Goal: Book appointment/travel/reservation

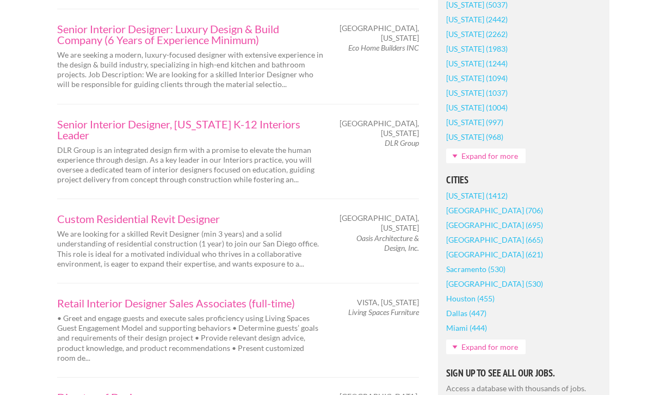
scroll to position [772, 0]
click at [470, 271] on link "Sacramento (530)" at bounding box center [475, 268] width 59 height 15
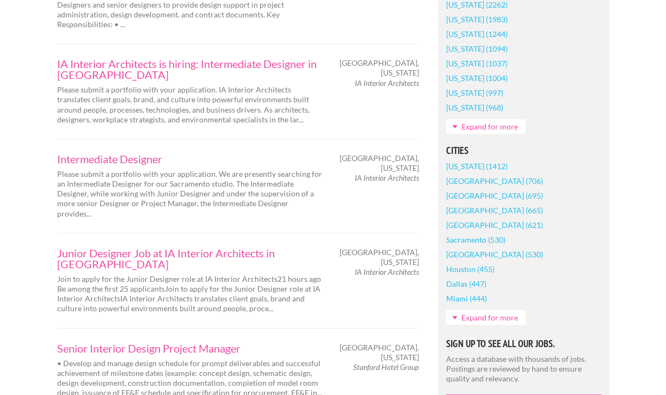
scroll to position [802, 0]
click at [488, 313] on link "Expand for more" at bounding box center [485, 316] width 79 height 15
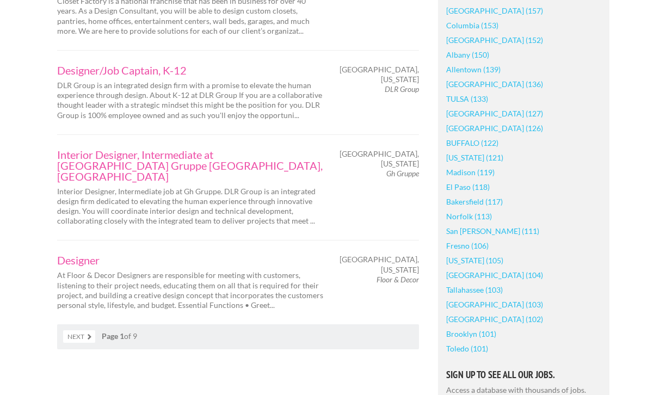
scroll to position [1796, 0]
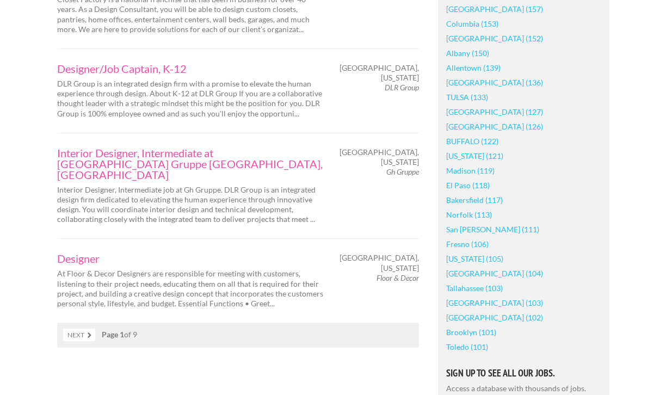
click at [460, 201] on link "Bakersfield (117)" at bounding box center [474, 200] width 57 height 15
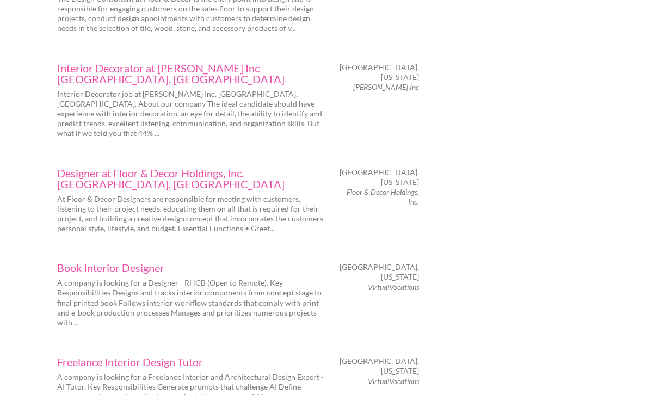
scroll to position [1667, 0]
click at [152, 262] on link "Book Interior Designer" at bounding box center [190, 267] width 267 height 11
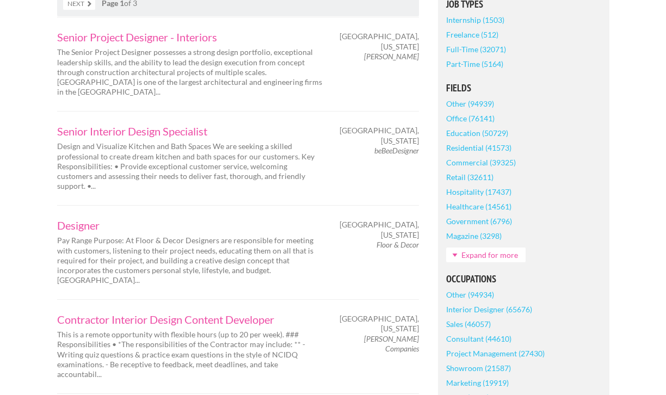
scroll to position [295, 0]
